Goal: Transaction & Acquisition: Purchase product/service

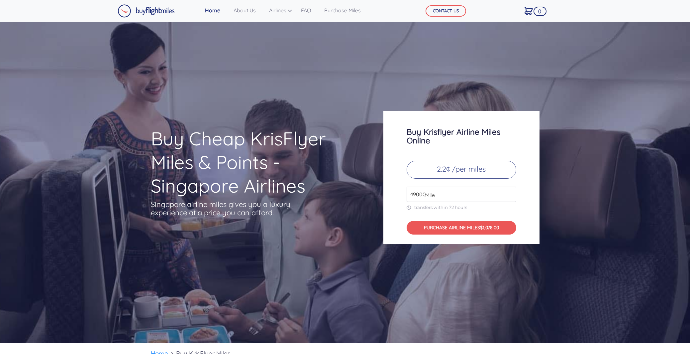
click at [432, 194] on span "Mile" at bounding box center [428, 195] width 13 height 8
click at [512, 197] on input "49000" at bounding box center [462, 193] width 110 height 15
click at [511, 197] on input "49000" at bounding box center [462, 193] width 110 height 15
click at [511, 196] on input "49000" at bounding box center [462, 193] width 110 height 15
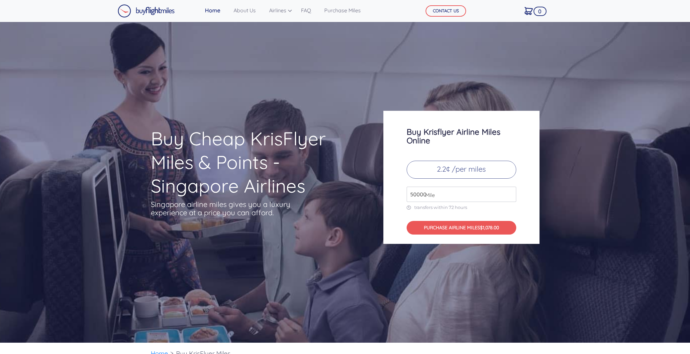
click at [510, 194] on input "50000" at bounding box center [462, 193] width 110 height 15
click at [510, 194] on input "51000" at bounding box center [462, 193] width 110 height 15
click at [510, 194] on input "52000" at bounding box center [462, 193] width 110 height 15
click at [510, 194] on input "53000" at bounding box center [462, 193] width 110 height 15
click at [510, 194] on input "153000" at bounding box center [462, 193] width 110 height 15
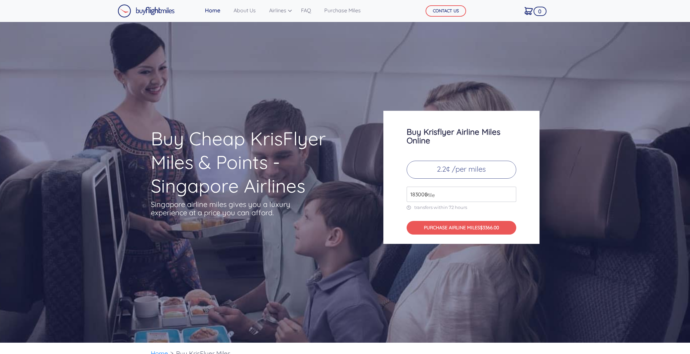
click at [510, 194] on input "183000" at bounding box center [462, 193] width 110 height 15
click at [510, 189] on input "183000" at bounding box center [462, 193] width 110 height 15
type input "119000"
click at [511, 197] on input "119000" at bounding box center [462, 193] width 110 height 15
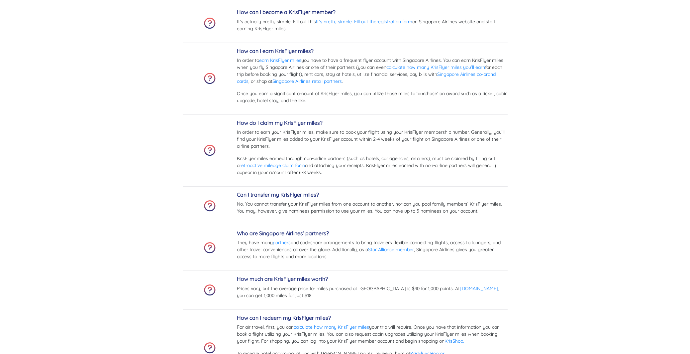
scroll to position [2028, 0]
